Goal: Participate in discussion: Engage in conversation with other users on a specific topic

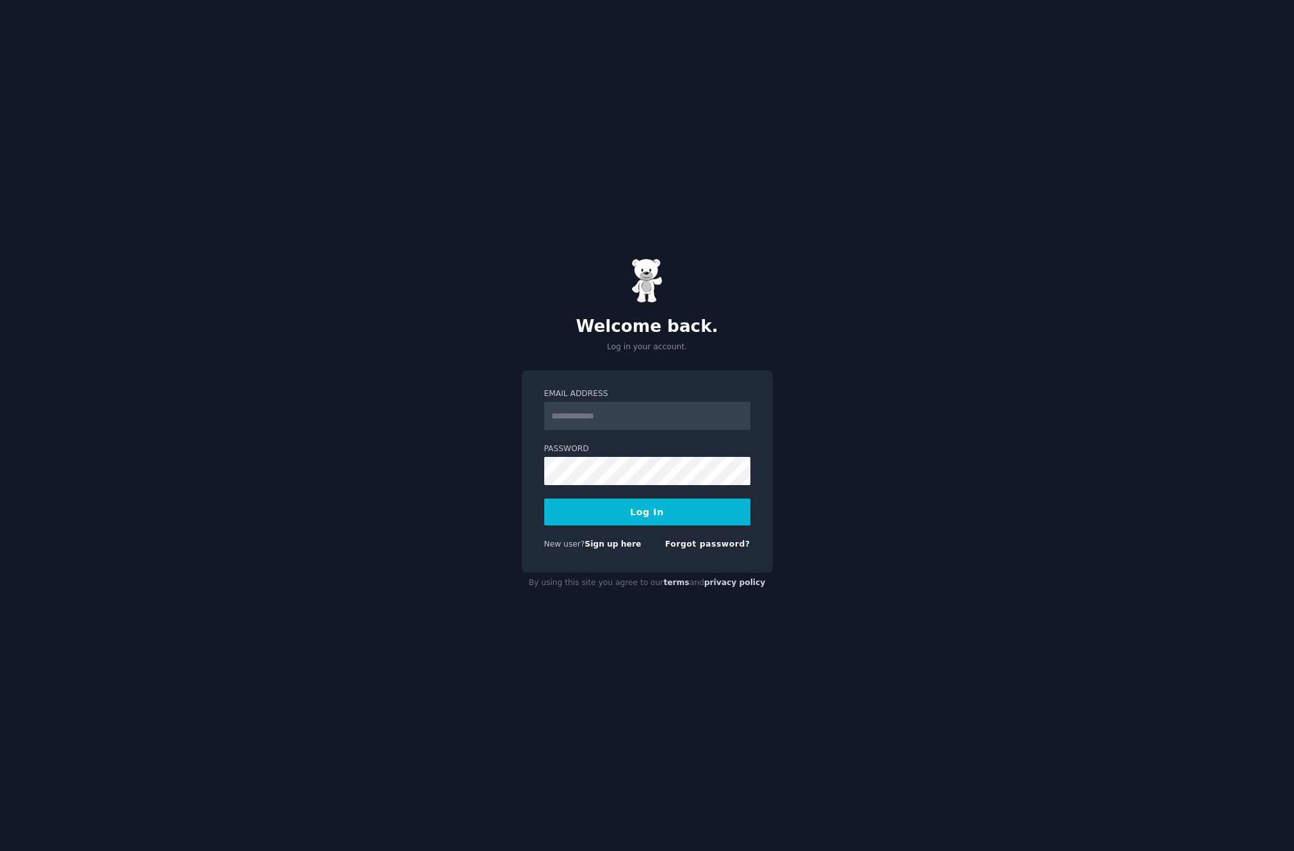
click at [500, 273] on div "Welcome back. Log in your account. Email Address Password Log In New user? Sign…" at bounding box center [647, 425] width 1294 height 851
click at [586, 407] on input "Email Address" at bounding box center [647, 416] width 206 height 28
type input "**********"
click at [635, 517] on button "Log In" at bounding box center [647, 511] width 206 height 27
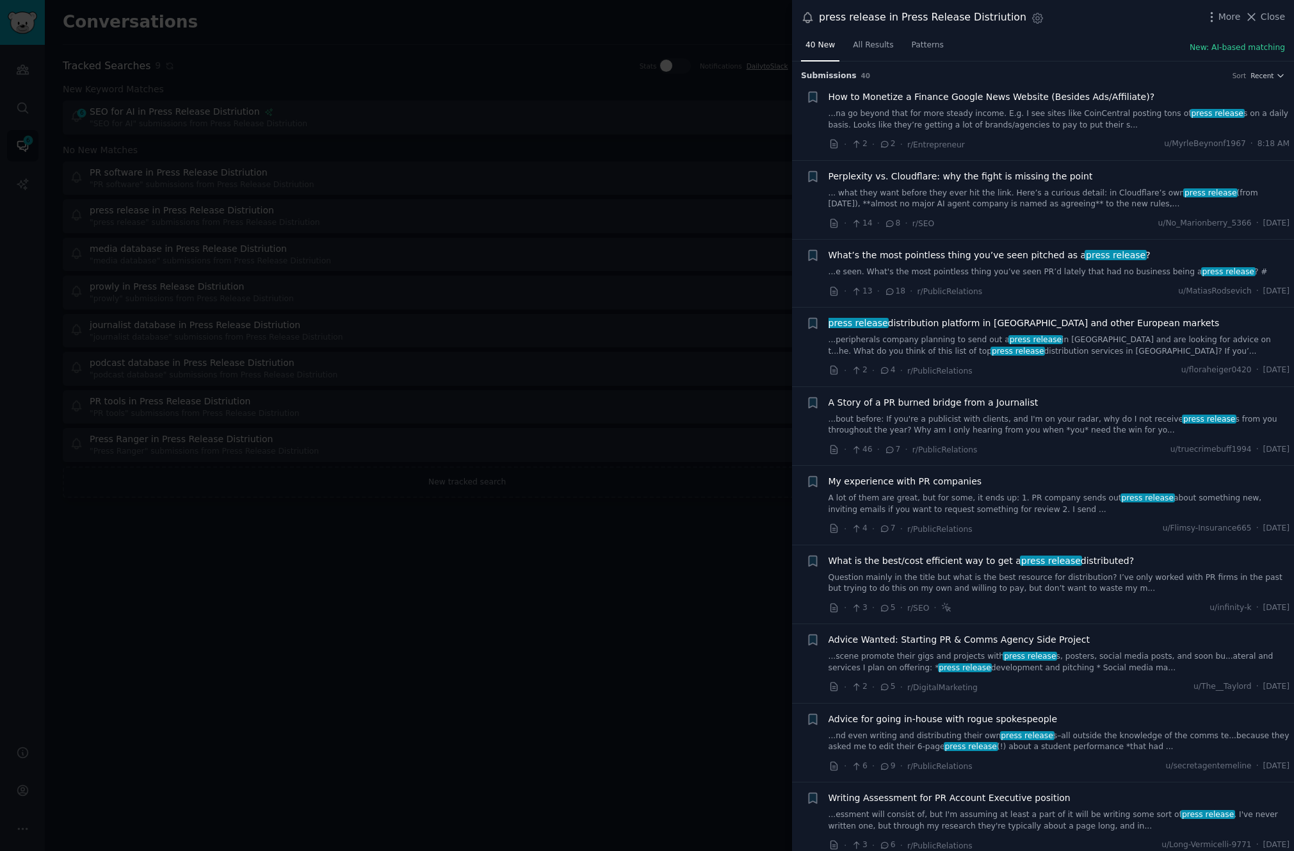
scroll to position [658, 0]
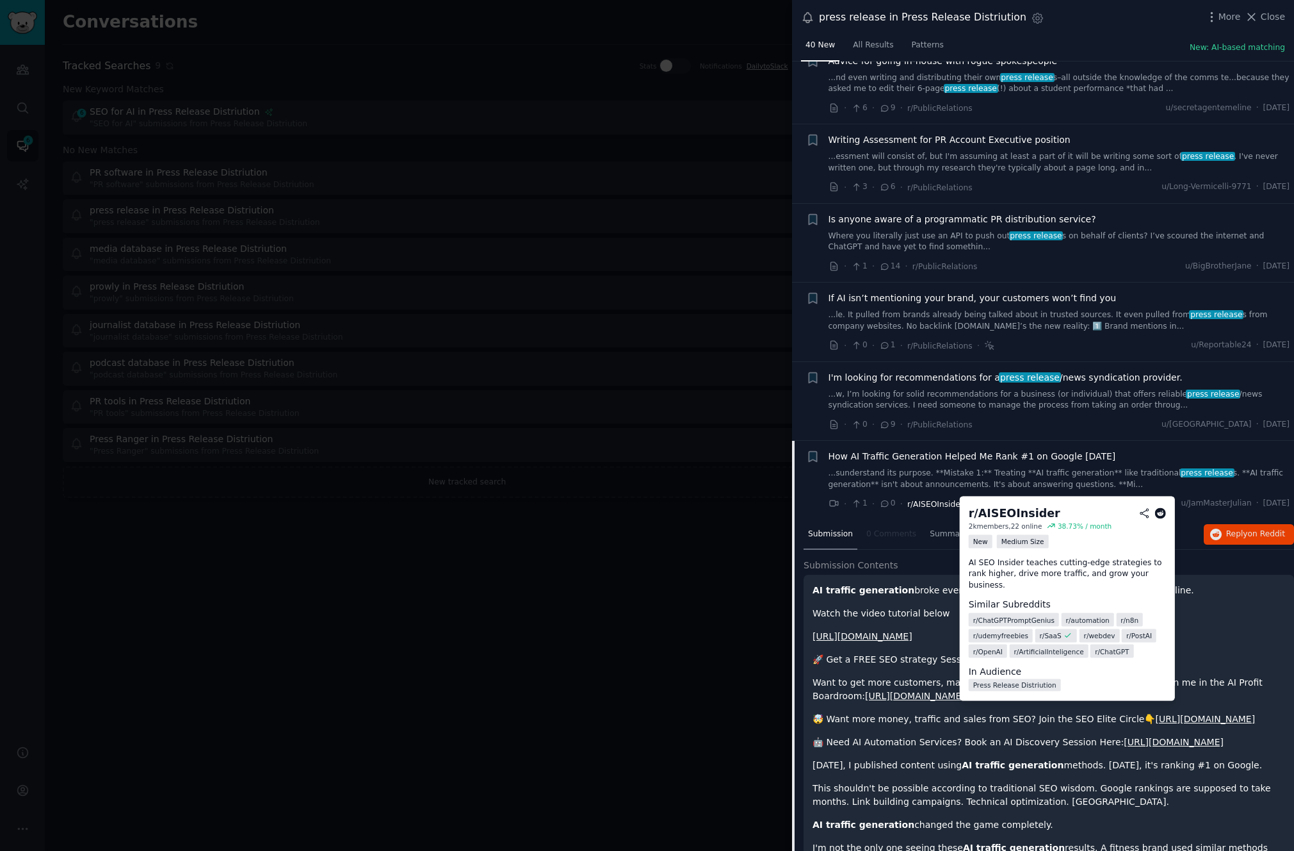
click at [924, 500] on span "r/AISEOInsider" at bounding box center [936, 504] width 56 height 9
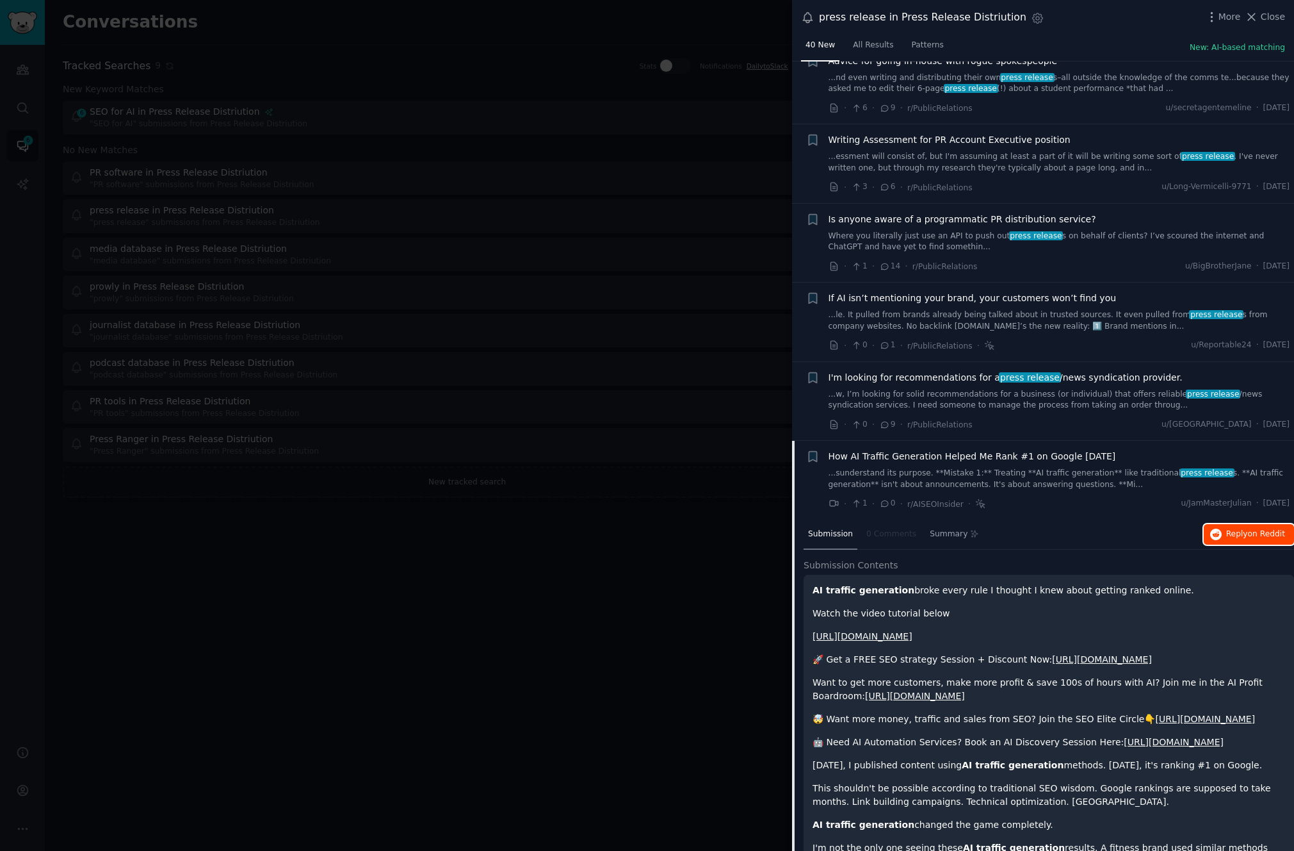
click at [1232, 532] on span "Reply on Reddit" at bounding box center [1255, 534] width 59 height 12
click at [565, 264] on div at bounding box center [647, 425] width 1294 height 851
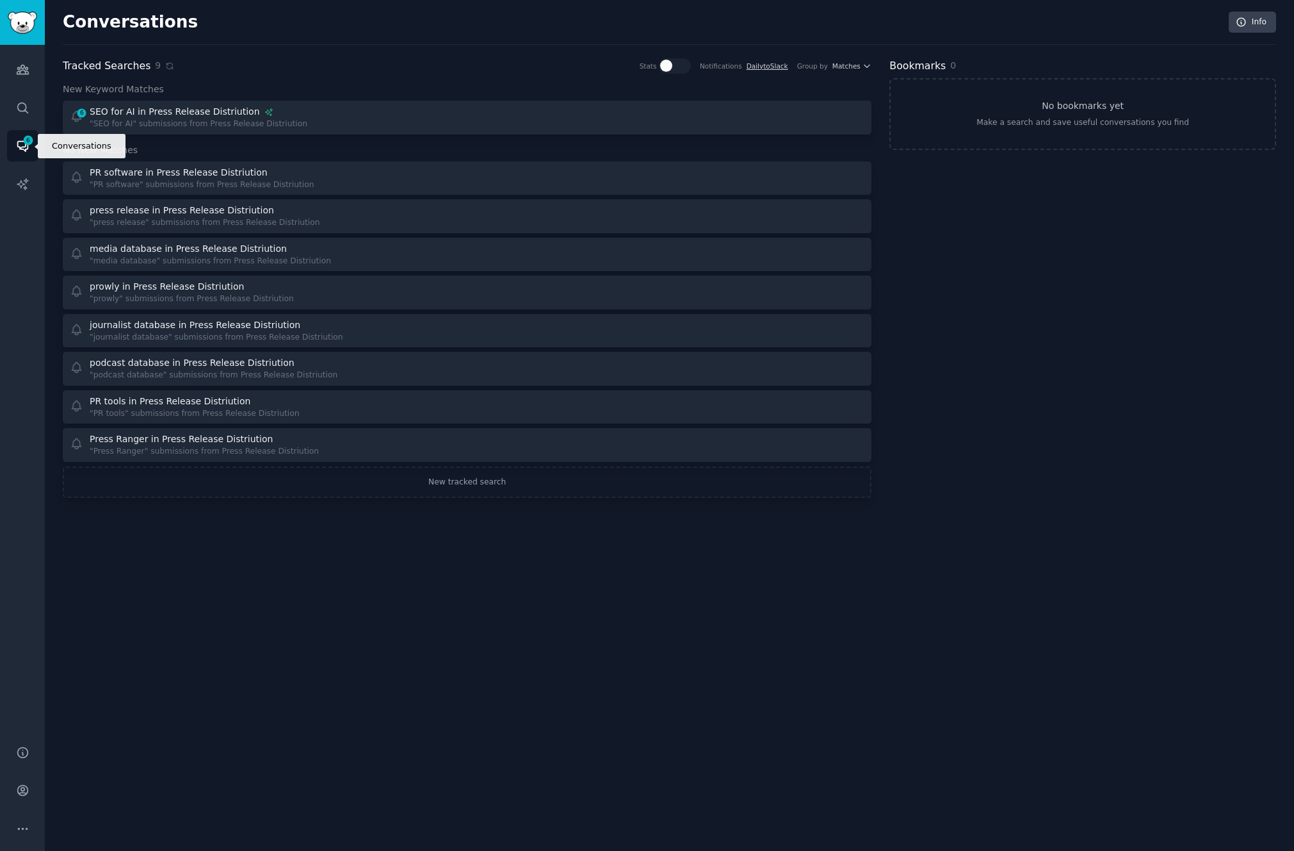
click at [14, 151] on link "Conversations 6" at bounding box center [22, 145] width 31 height 31
click at [16, 67] on icon "Sidebar" at bounding box center [22, 69] width 13 height 13
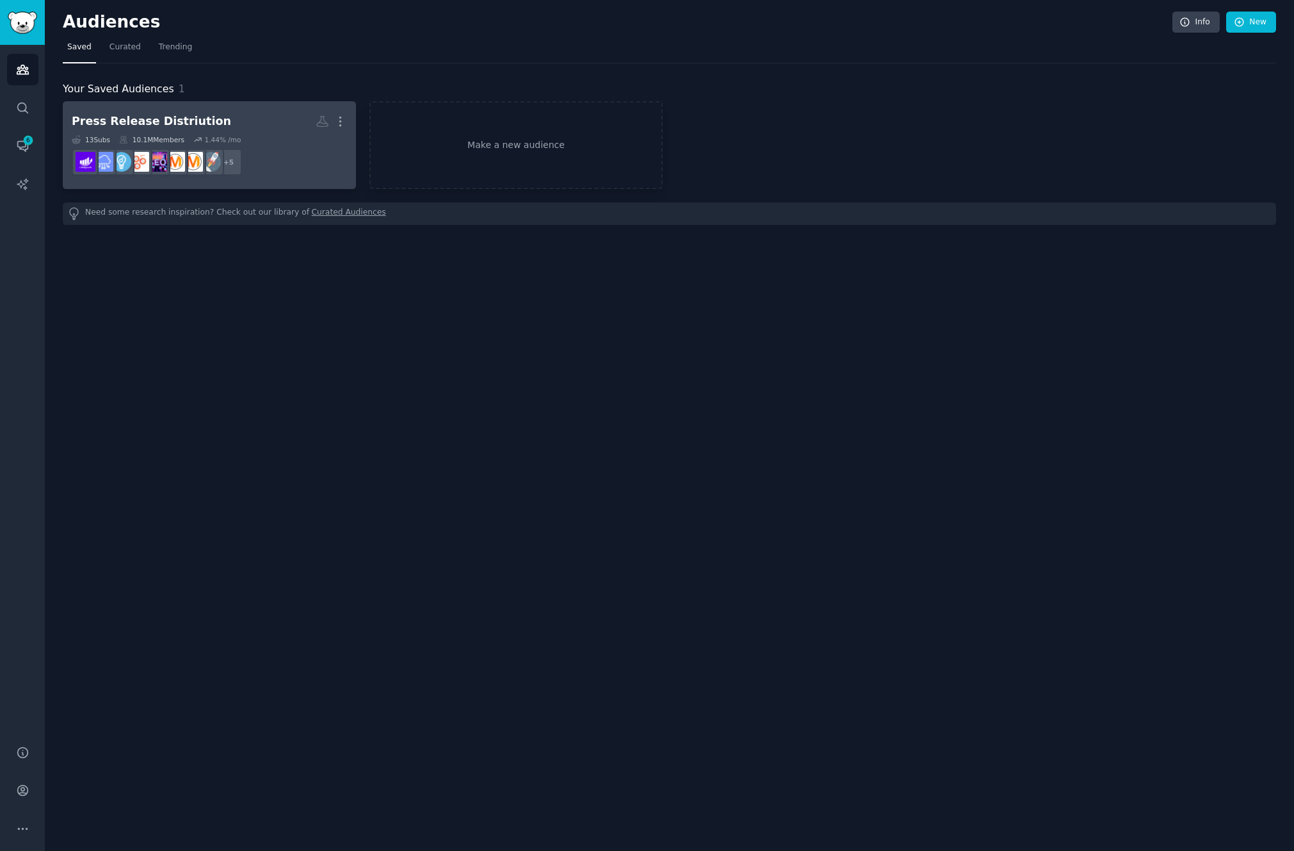
click at [170, 111] on h2 "Press Release Distriution More" at bounding box center [209, 121] width 275 height 22
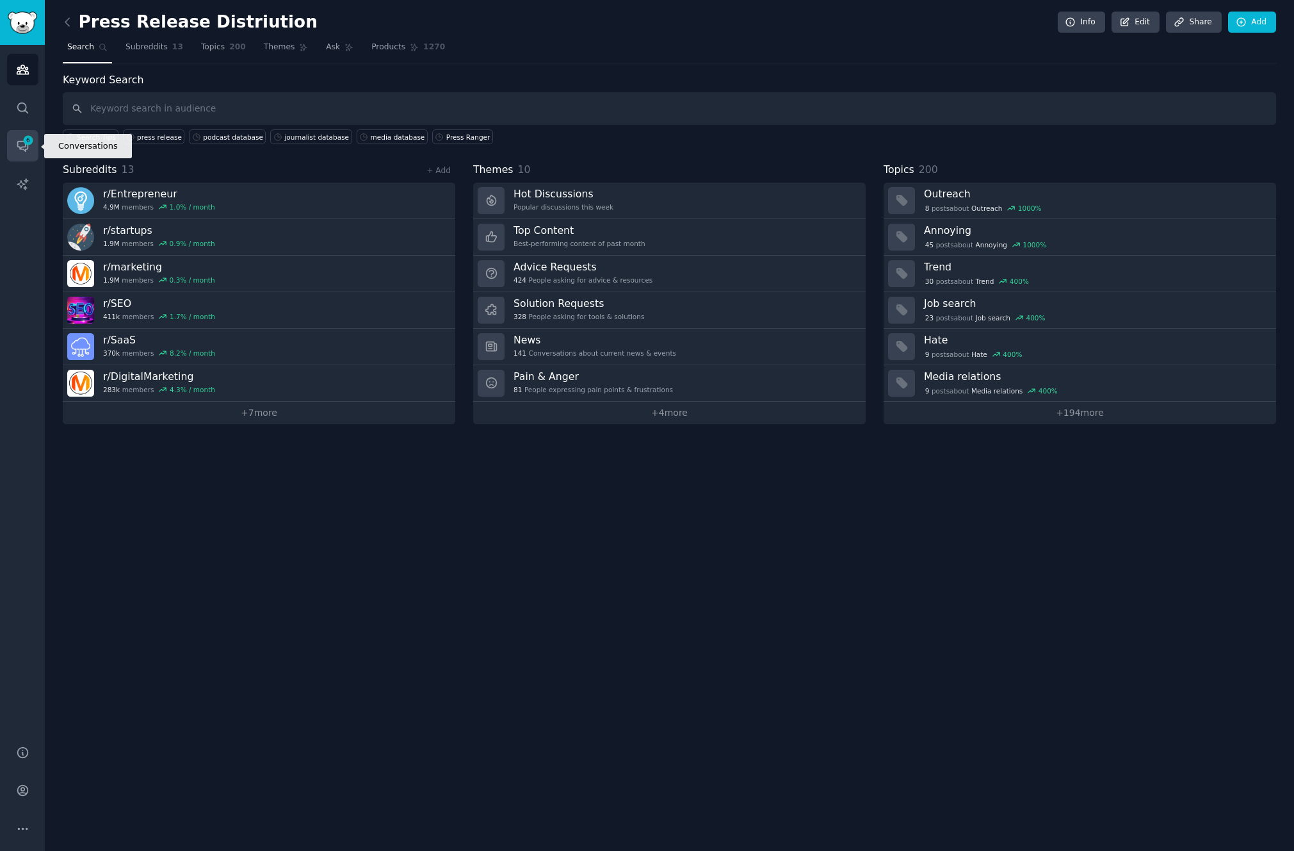
click at [13, 133] on link "Conversations 6" at bounding box center [22, 145] width 31 height 31
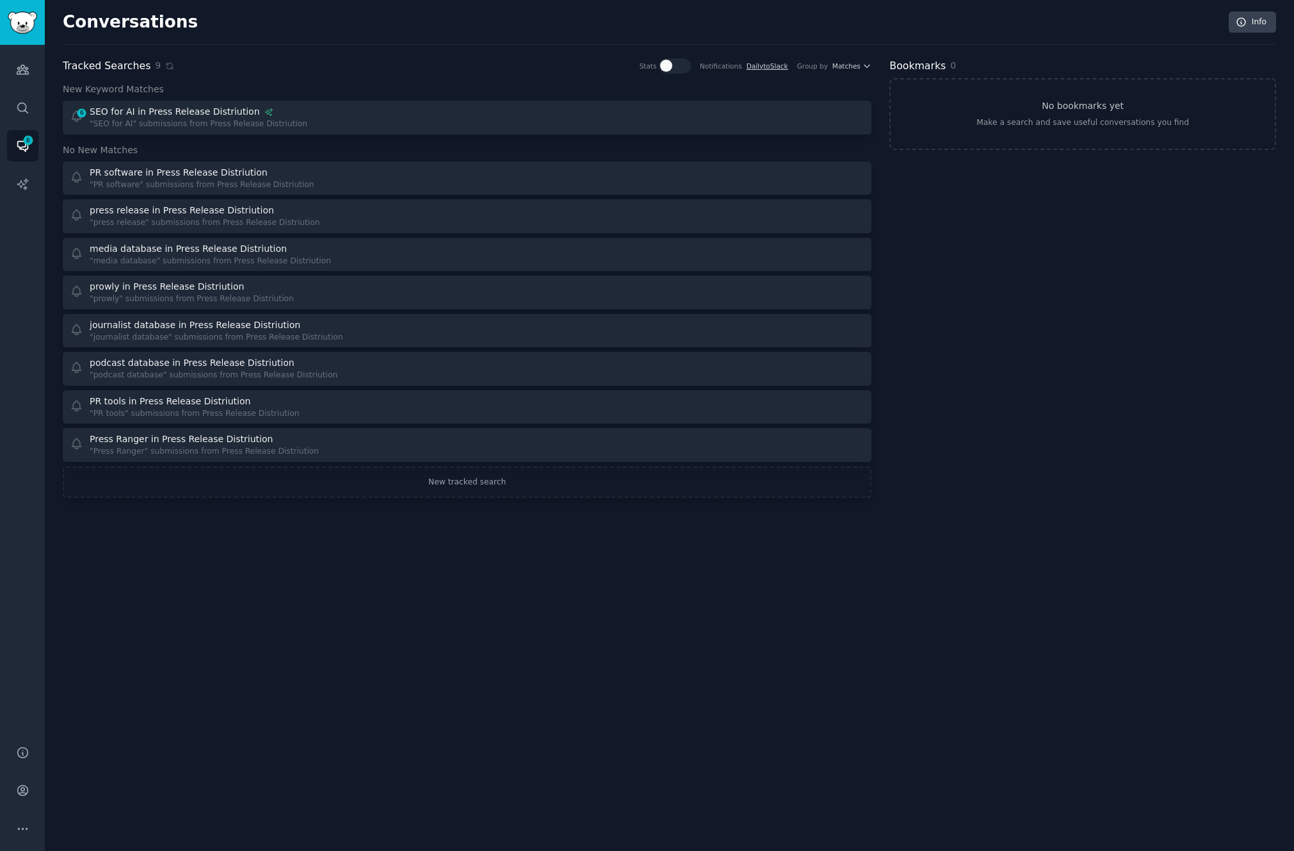
click at [666, 71] on div at bounding box center [666, 66] width 12 height 12
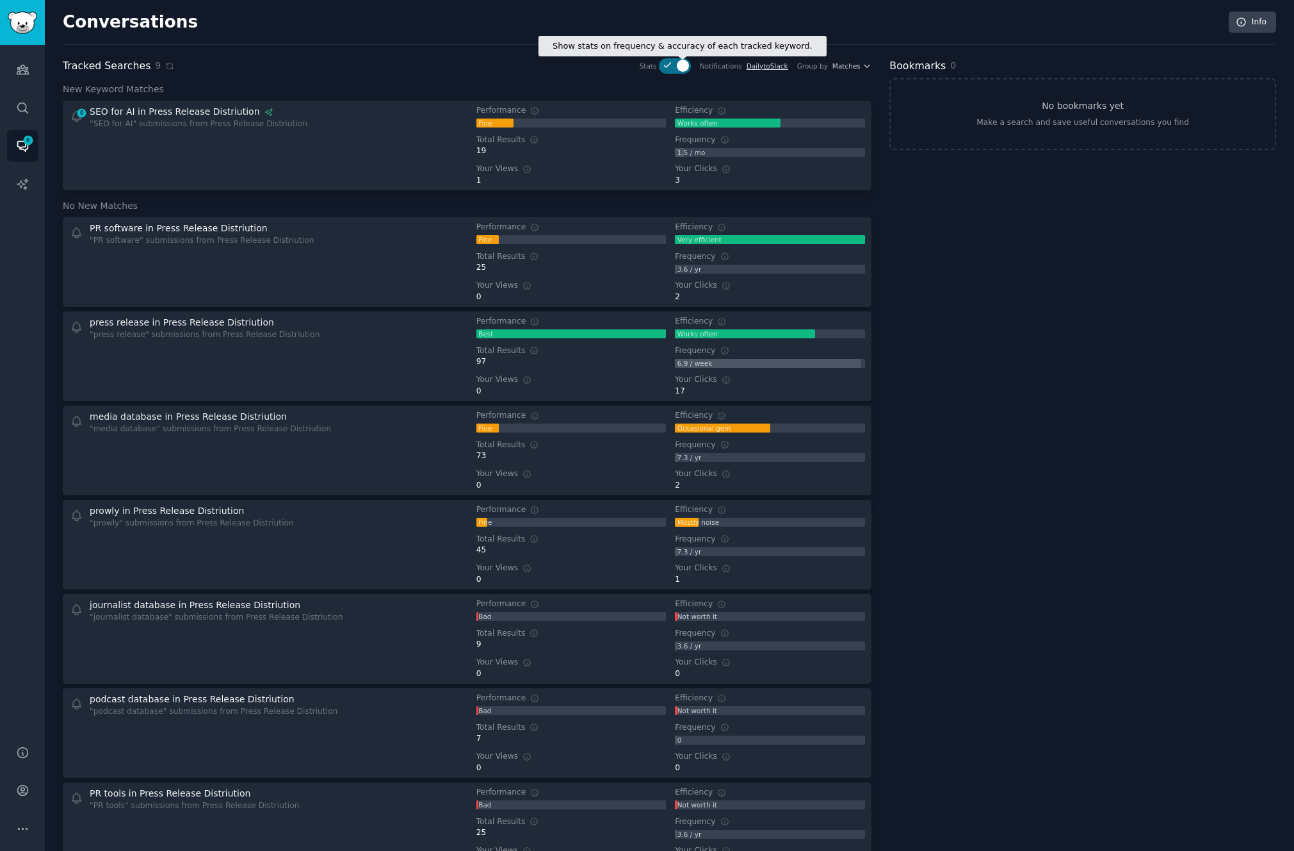
click at [678, 63] on div at bounding box center [683, 66] width 12 height 12
checkbox input "false"
